Goal: Information Seeking & Learning: Find specific fact

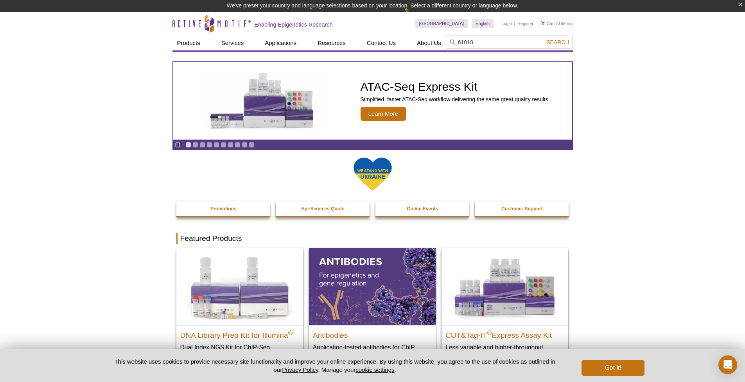
type input "61018"
click at [558, 42] on button "Search" at bounding box center [557, 42] width 27 height 7
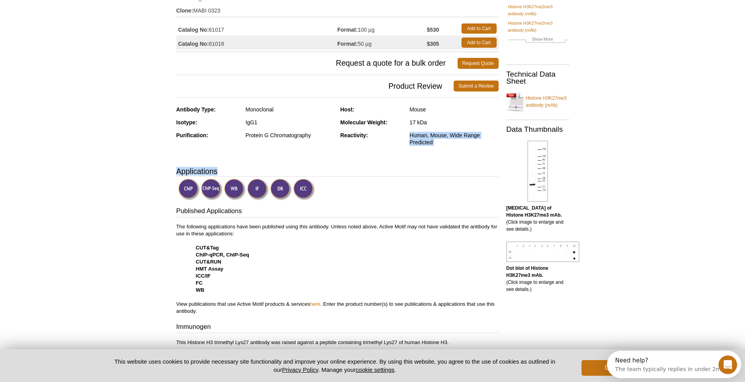
drag, startPoint x: 396, startPoint y: 158, endPoint x: 357, endPoint y: 179, distance: 43.6
click at [364, 174] on div "Feedback Print Histone H3K27me3 antibody (mAb) RRID: AB_2614987 Clone: MABI 032…" at bounding box center [335, 350] width 326 height 766
click at [138, 207] on div "Active Motif Logo Enabling Epigenetics Research 0 Search Skip to content Active…" at bounding box center [372, 362] width 745 height 914
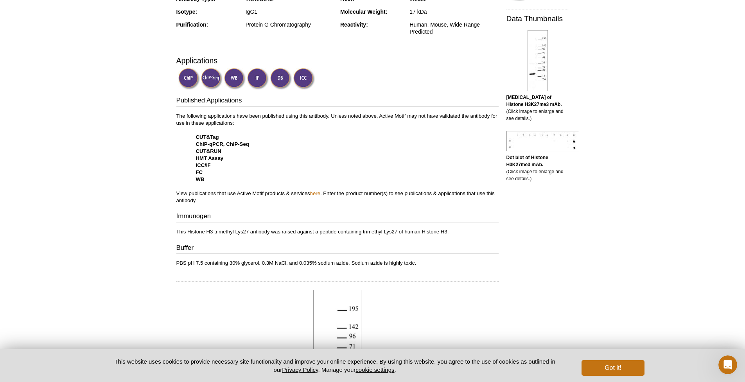
scroll to position [71, 0]
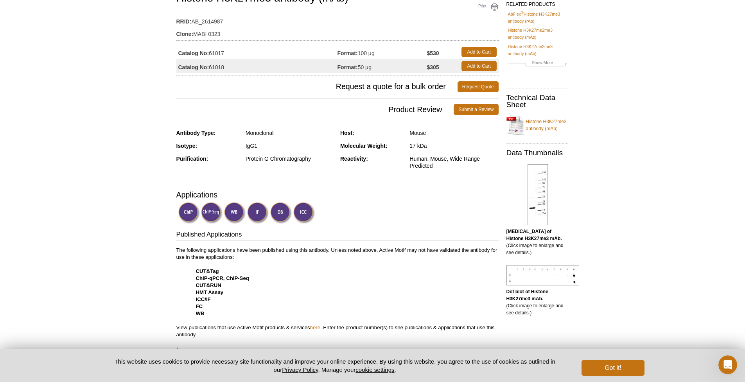
click at [547, 179] on img at bounding box center [537, 194] width 20 height 61
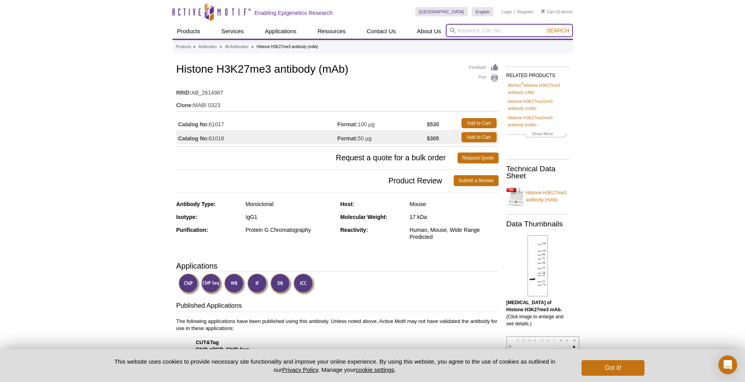
click at [498, 33] on input "search" at bounding box center [509, 30] width 127 height 13
paste input "39155"
type input "39155"
click at [558, 30] on button "Search" at bounding box center [557, 30] width 27 height 7
click at [500, 29] on input "39155" at bounding box center [509, 30] width 127 height 13
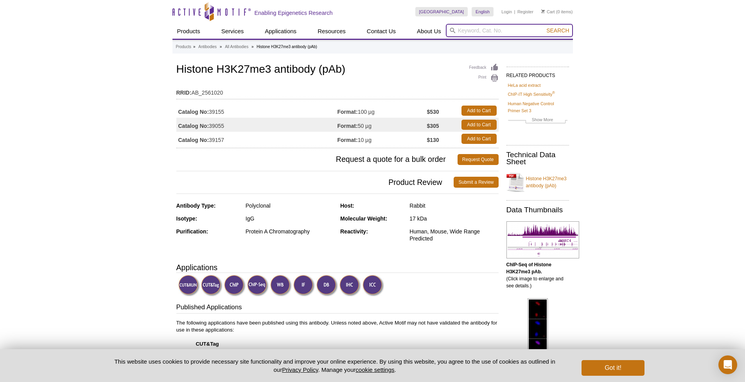
click at [463, 30] on input "search" at bounding box center [509, 30] width 127 height 13
type input "◊"
paste input "39161"
type input "39161"
click at [558, 30] on button "Search" at bounding box center [557, 30] width 27 height 7
